Goal: Transaction & Acquisition: Purchase product/service

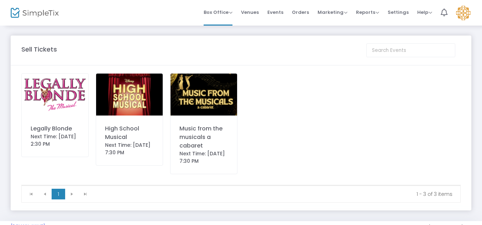
click at [67, 94] on img at bounding box center [55, 95] width 67 height 42
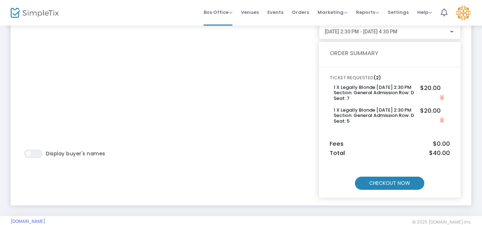
scroll to position [62, 0]
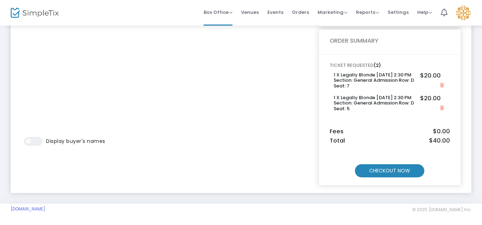
click at [388, 171] on m-button "CHECKOUT NOW" at bounding box center [389, 170] width 69 height 13
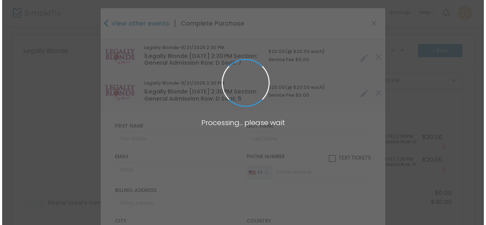
scroll to position [0, 0]
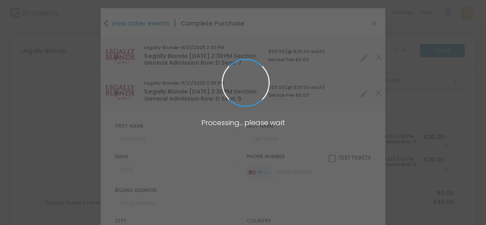
type input "[US_STATE]"
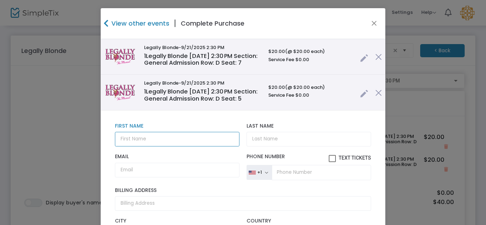
click at [185, 136] on input "text" at bounding box center [177, 139] width 125 height 15
type input "tierra"
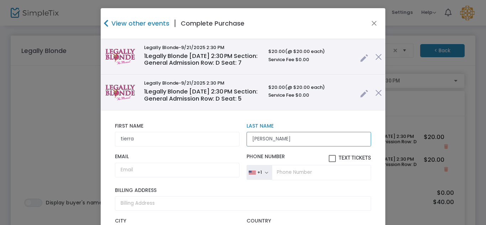
type input "[PERSON_NAME]"
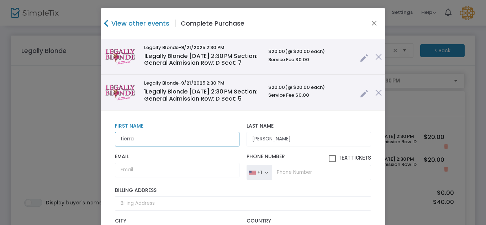
drag, startPoint x: 156, startPoint y: 143, endPoint x: 109, endPoint y: 147, distance: 47.8
type input "Tiara"
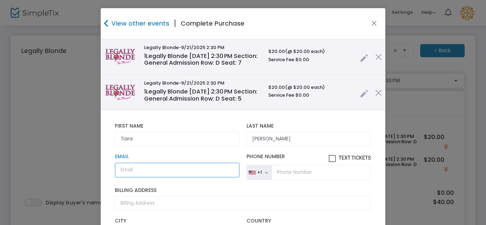
click at [160, 167] on input "Email" at bounding box center [177, 170] width 125 height 15
type input "a"
drag, startPoint x: 130, startPoint y: 170, endPoint x: 135, endPoint y: 161, distance: 10.0
click at [135, 161] on div "[EMAIL_ADDRESS][DOMAIN_NAME] Email Email is required and valid." at bounding box center [177, 167] width 132 height 26
click at [131, 169] on input "[EMAIL_ADDRESS][DOMAIN_NAME]" at bounding box center [177, 170] width 125 height 15
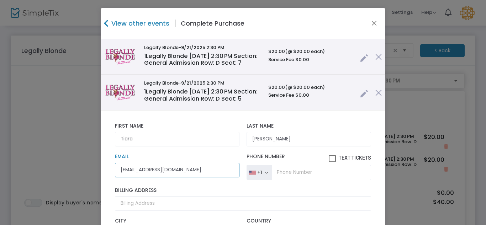
type input "[EMAIL_ADDRESS][DOMAIN_NAME]"
